Goal: Browse casually

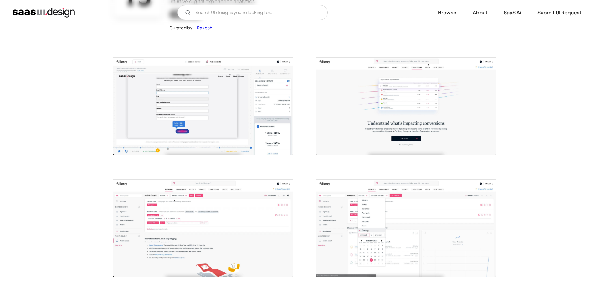
scroll to position [156, 0]
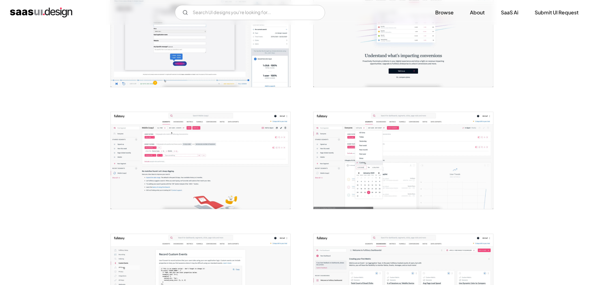
click at [191, 140] on img "open lightbox" at bounding box center [201, 160] width 180 height 97
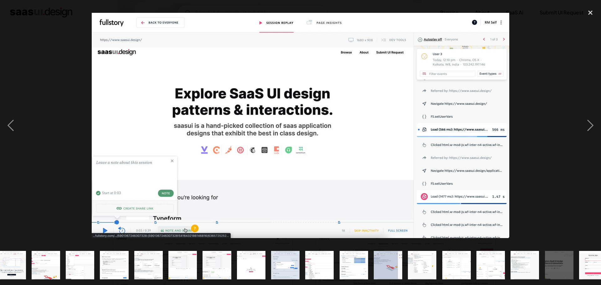
scroll to position [0, 55]
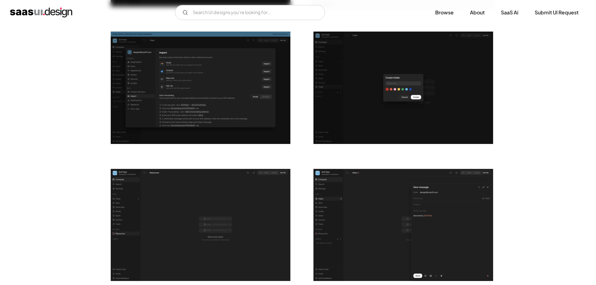
scroll to position [782, 0]
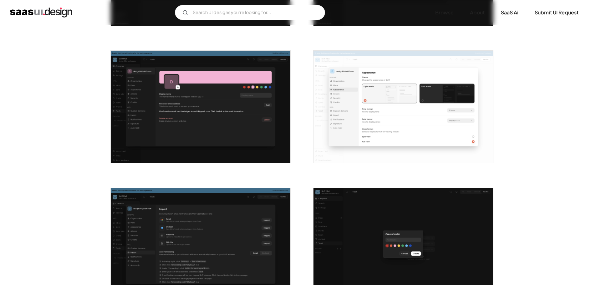
click at [416, 136] on img "open lightbox" at bounding box center [404, 107] width 180 height 112
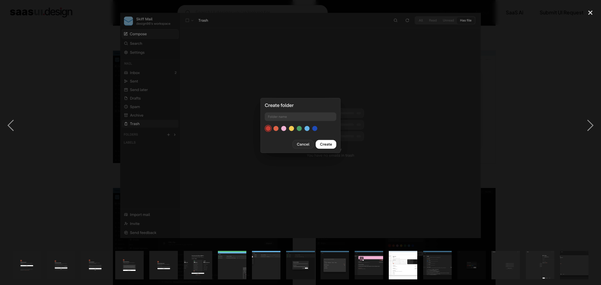
click at [547, 181] on div at bounding box center [300, 125] width 601 height 239
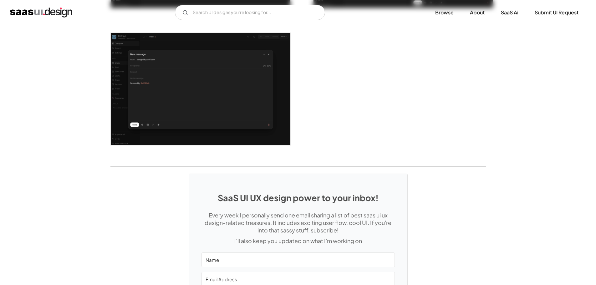
scroll to position [1283, 0]
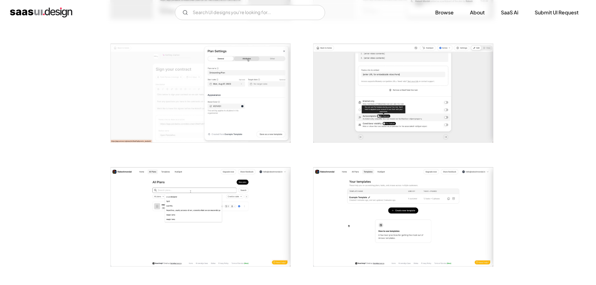
scroll to position [782, 0]
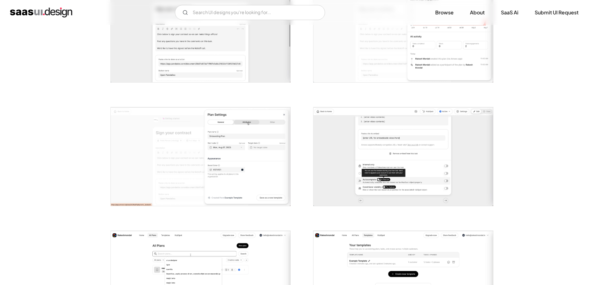
click at [219, 161] on img "open lightbox" at bounding box center [201, 156] width 180 height 99
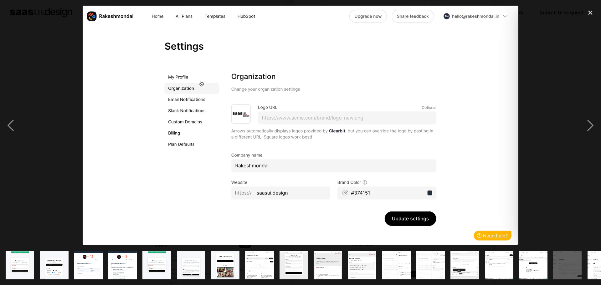
click at [545, 164] on div at bounding box center [300, 125] width 601 height 239
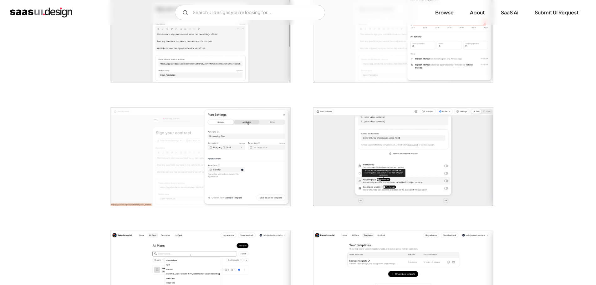
scroll to position [907, 0]
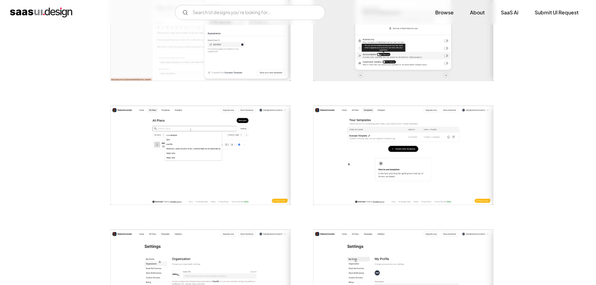
click at [440, 151] on img "open lightbox" at bounding box center [404, 155] width 180 height 99
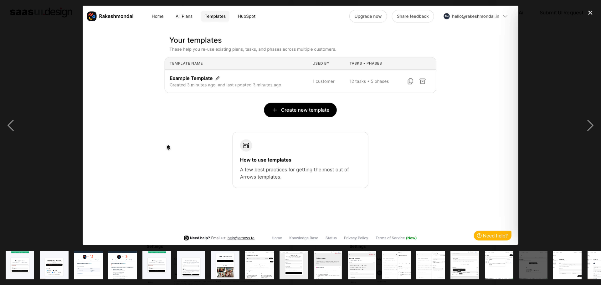
click at [564, 165] on div at bounding box center [300, 125] width 601 height 239
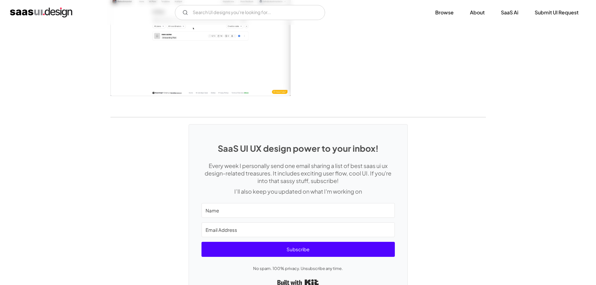
scroll to position [1426, 0]
